Goal: Ask a question

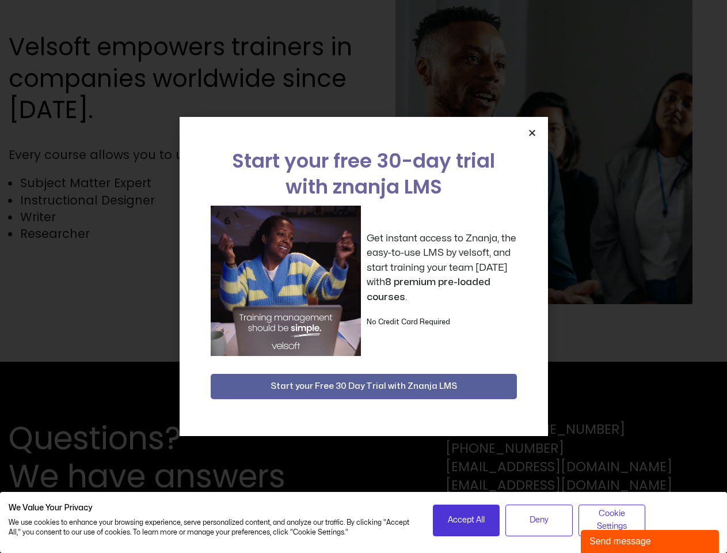
click at [363, 276] on div "Get instant access to Znanja, the easy-to-use LMS by velsoft, and start trainin…" at bounding box center [364, 281] width 306 height 150
click at [532, 132] on icon "Close" at bounding box center [532, 132] width 9 height 9
click at [466, 520] on span "Accept All" at bounding box center [466, 520] width 37 height 13
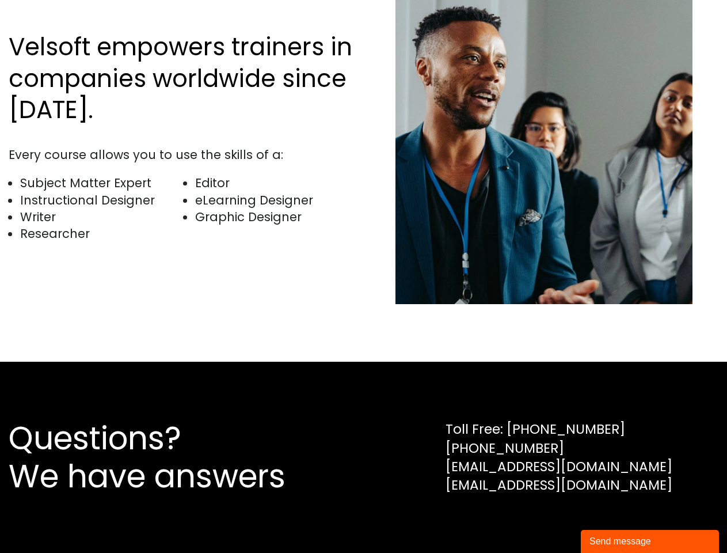
click at [612, 520] on div "Questions? We have answers Toll Free: [PHONE_NUMBER] [PHONE_NUMBER] [EMAIL_ADDR…" at bounding box center [363, 457] width 727 height 191
click at [650, 541] on div "Send message" at bounding box center [650, 541] width 121 height 14
